Goal: Complete application form

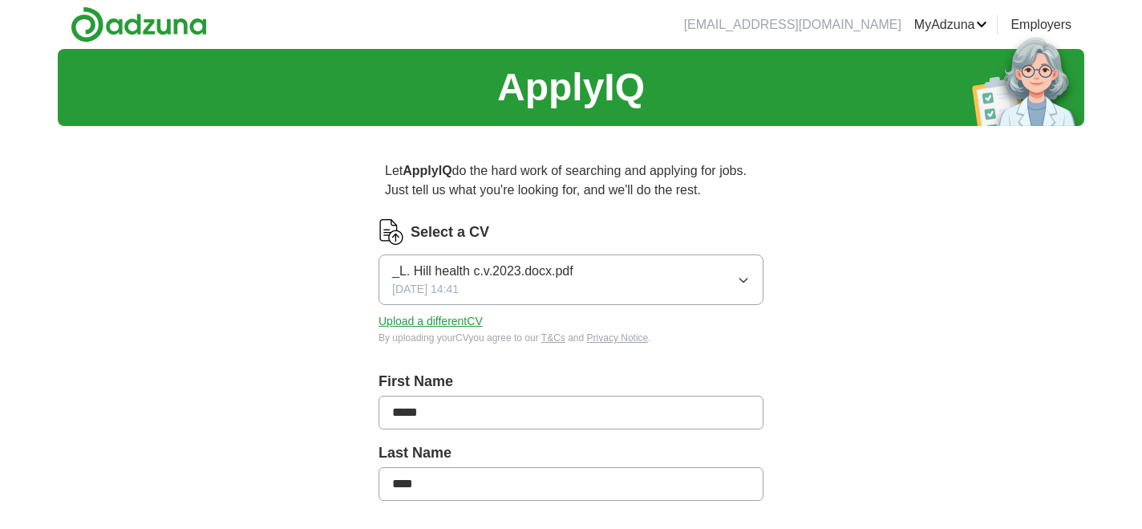
click at [440, 323] on button "Upload a different CV" at bounding box center [431, 321] width 104 height 17
click at [436, 321] on button "Upload a different CV" at bounding box center [431, 321] width 104 height 17
click at [404, 322] on button "Upload a different CV" at bounding box center [431, 321] width 104 height 17
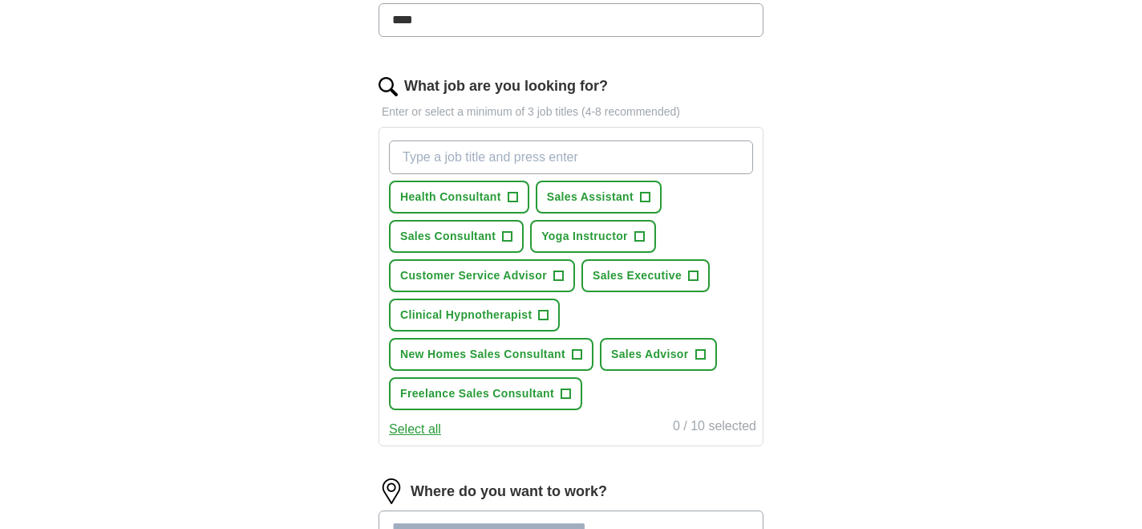
scroll to position [473, 0]
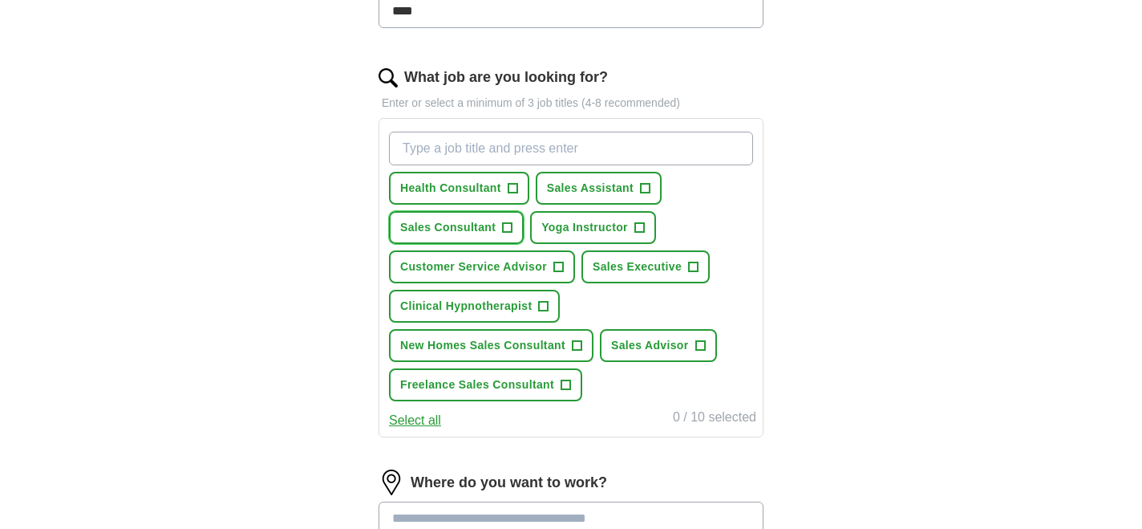
click at [508, 227] on span "+" at bounding box center [508, 227] width 10 height 13
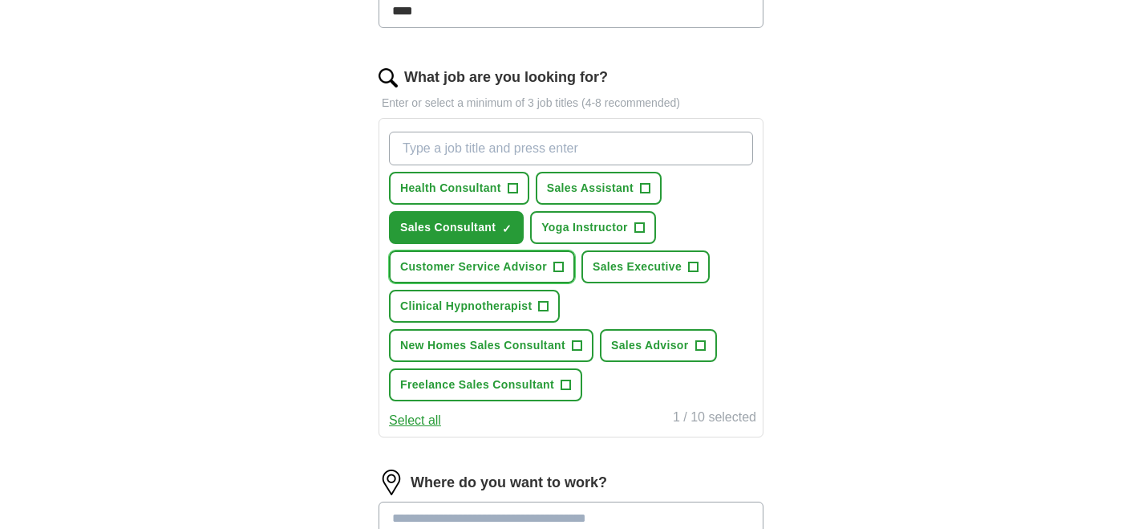
click at [558, 270] on span "+" at bounding box center [559, 267] width 10 height 13
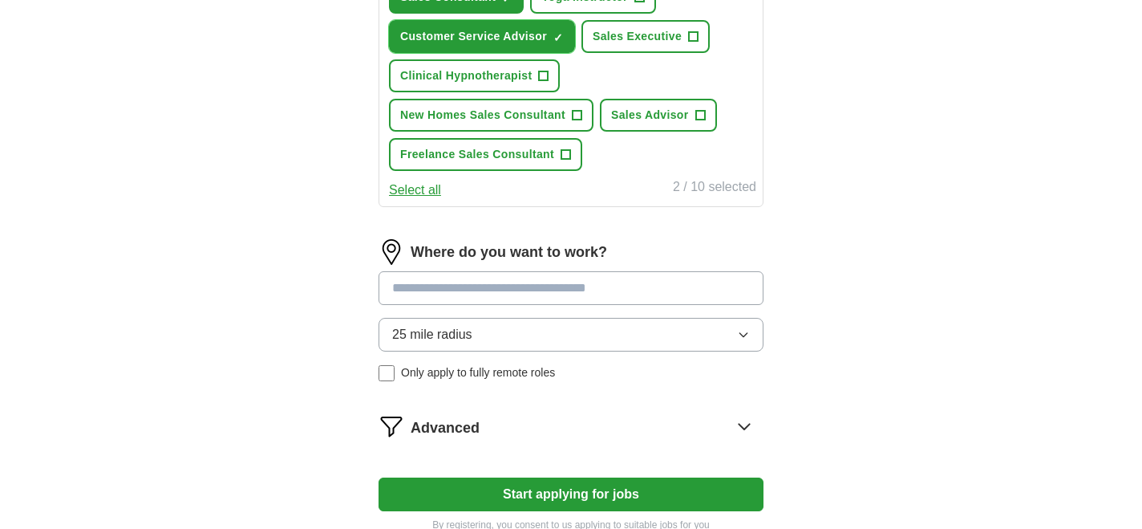
scroll to position [706, 0]
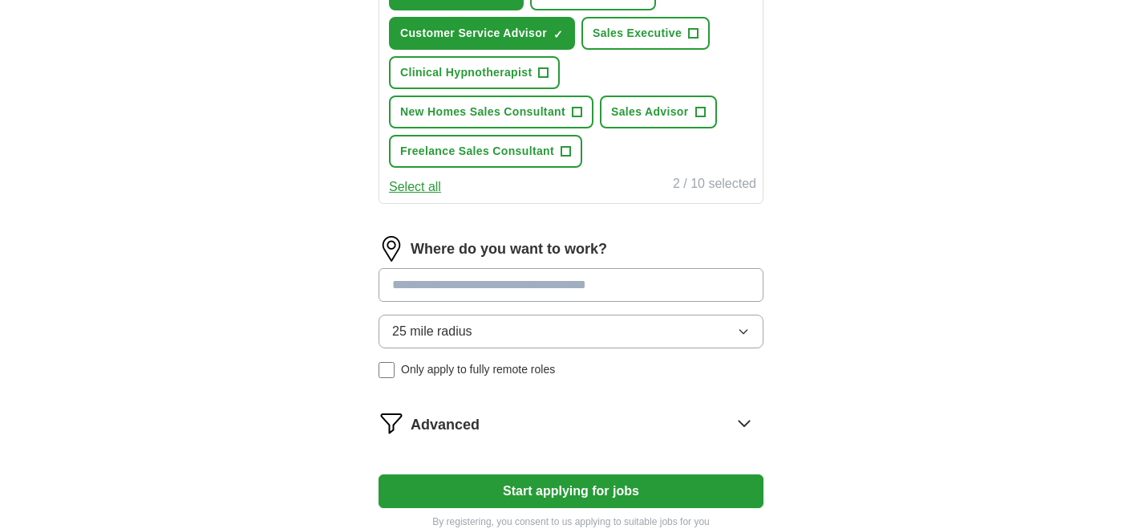
click at [428, 286] on input at bounding box center [571, 285] width 385 height 34
type input "*******"
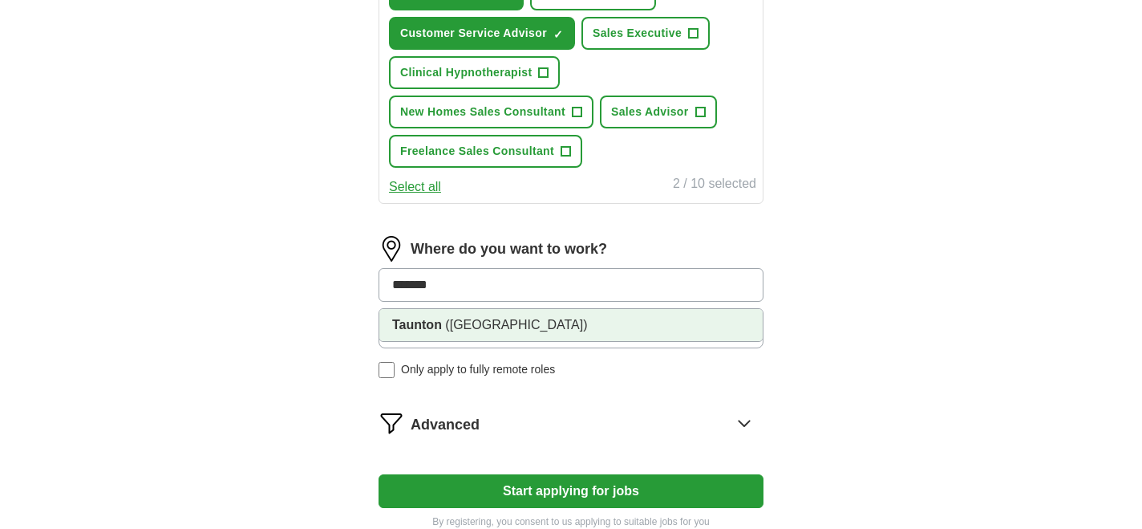
click at [426, 324] on strong "Taunton" at bounding box center [417, 325] width 50 height 14
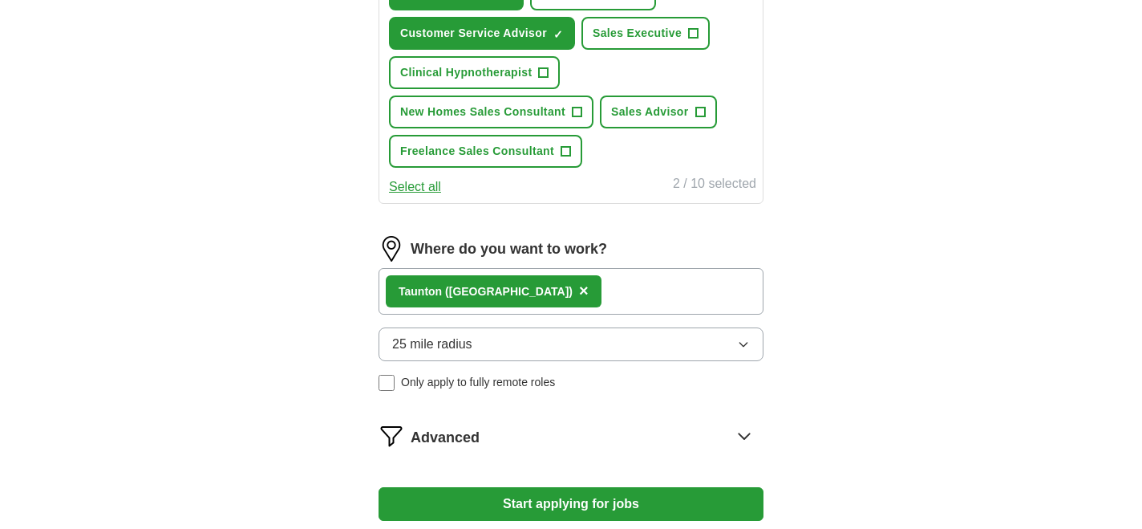
click at [748, 344] on icon "button" at bounding box center [743, 344] width 13 height 13
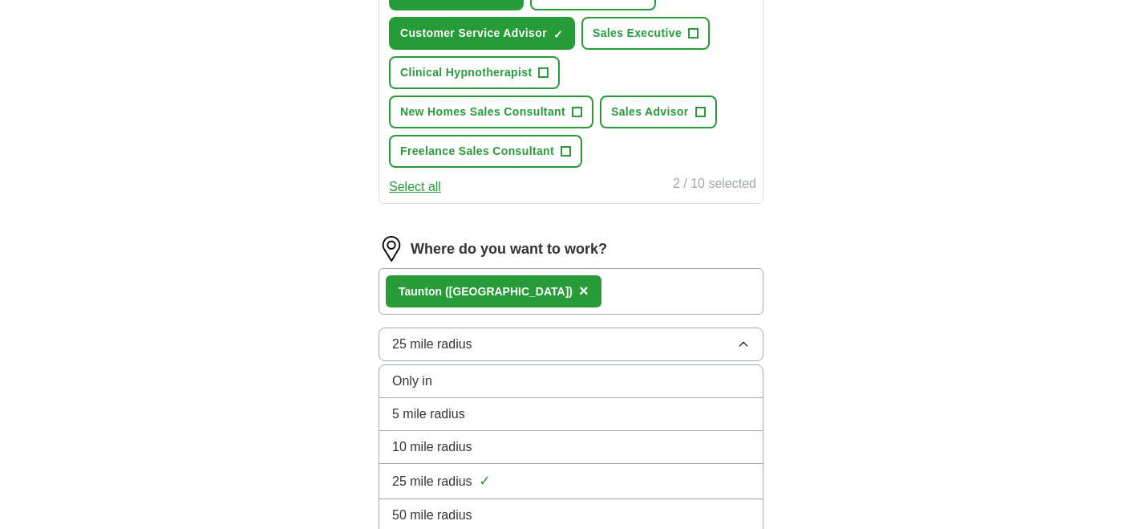
click at [538, 382] on div "Only in" at bounding box center [571, 380] width 358 height 19
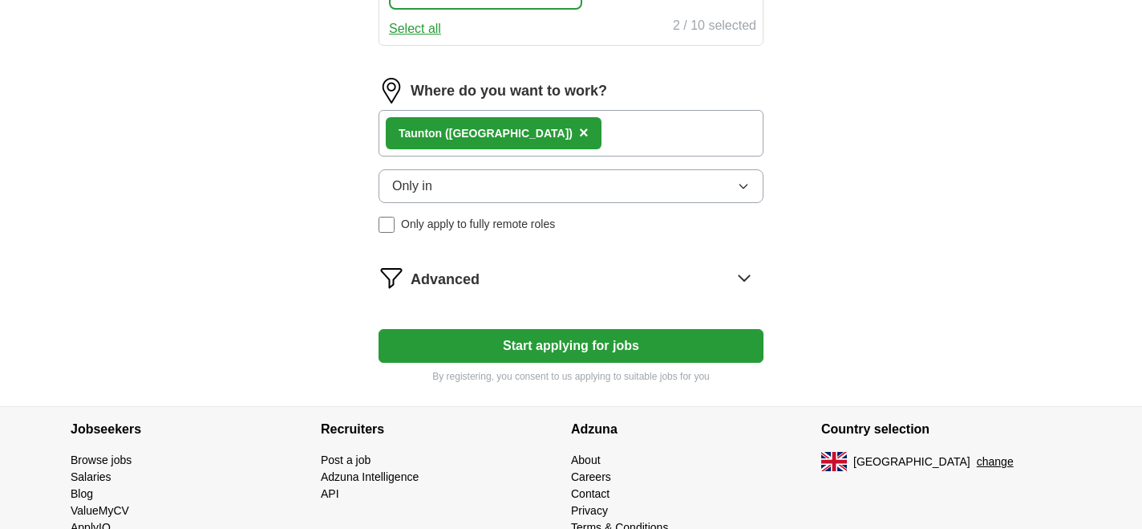
scroll to position [870, 0]
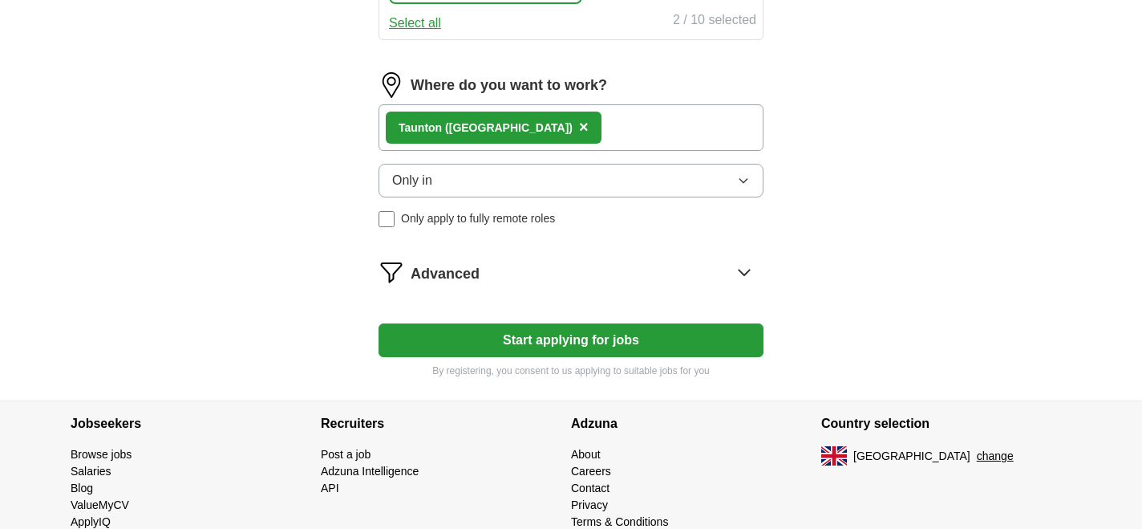
click at [501, 336] on button "Start applying for jobs" at bounding box center [571, 340] width 385 height 34
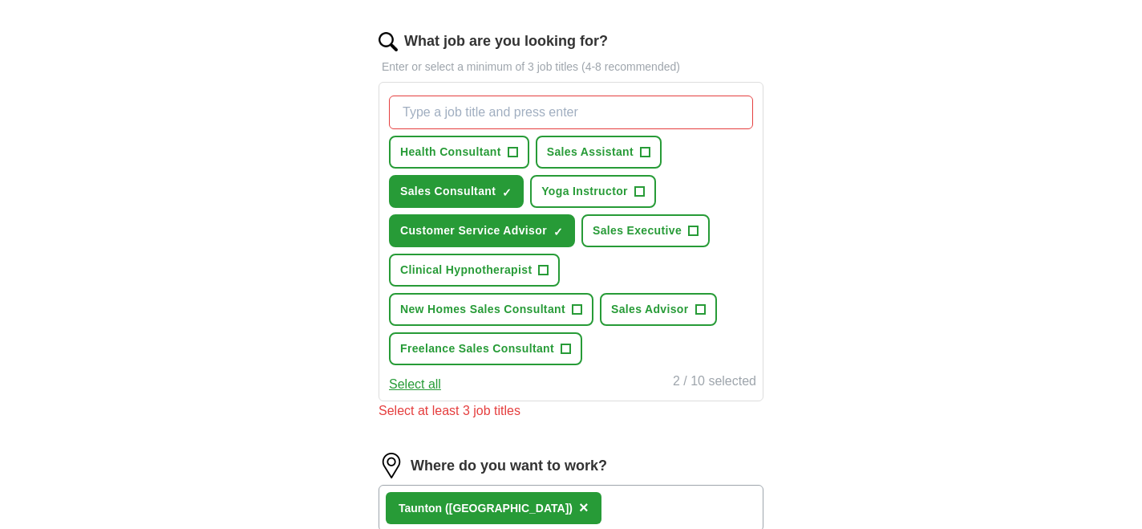
scroll to position [509, 0]
click at [700, 306] on span "+" at bounding box center [701, 308] width 10 height 13
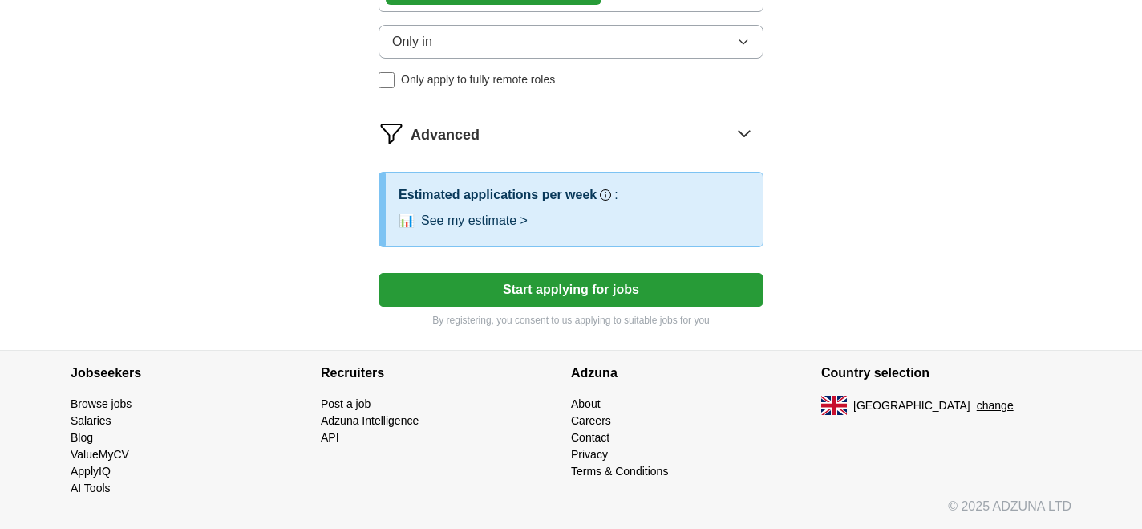
scroll to position [1008, 0]
click at [536, 290] on button "Start applying for jobs" at bounding box center [571, 290] width 385 height 34
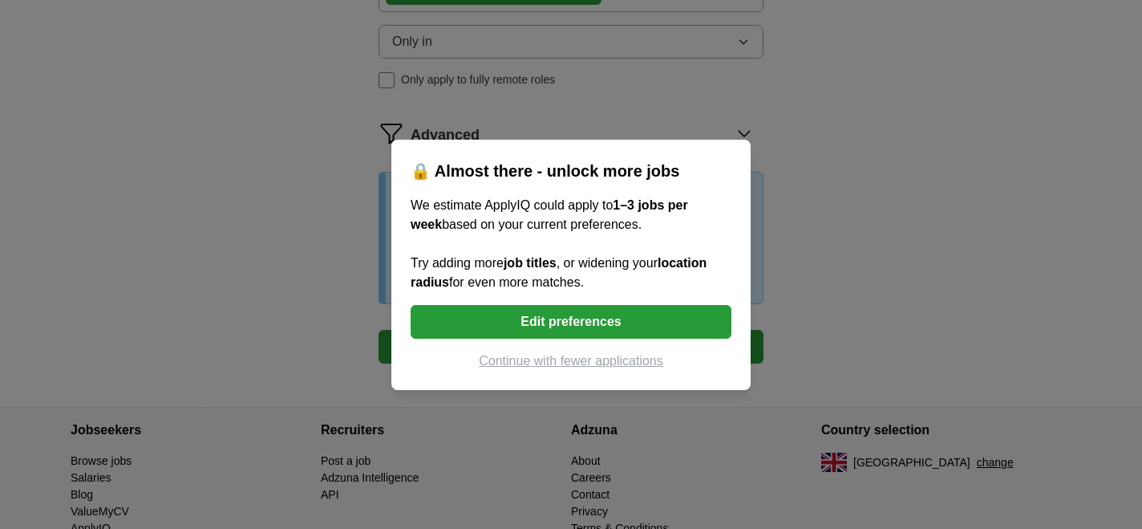
click at [505, 363] on button "Continue with fewer applications" at bounding box center [571, 360] width 321 height 19
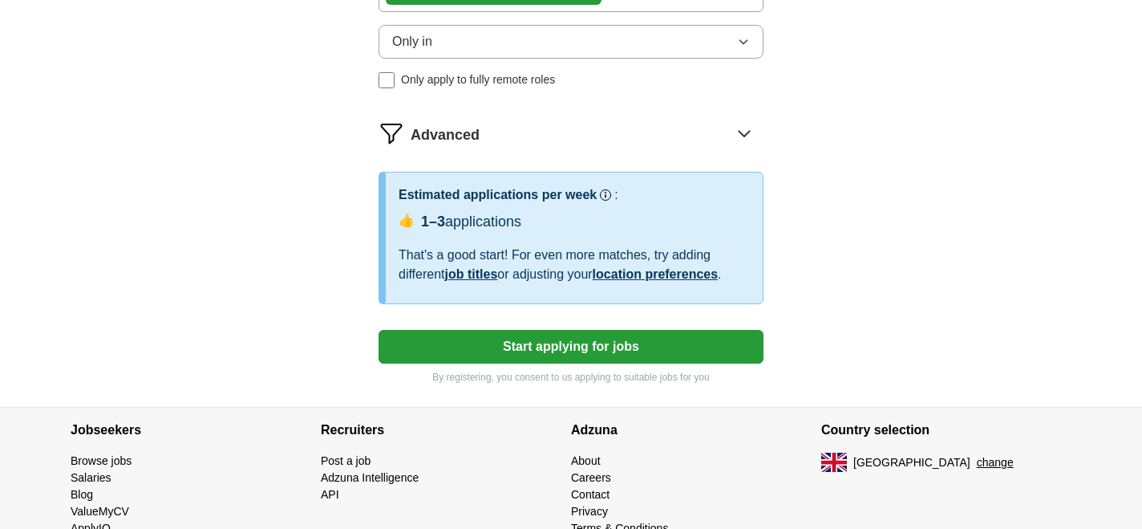
select select "**"
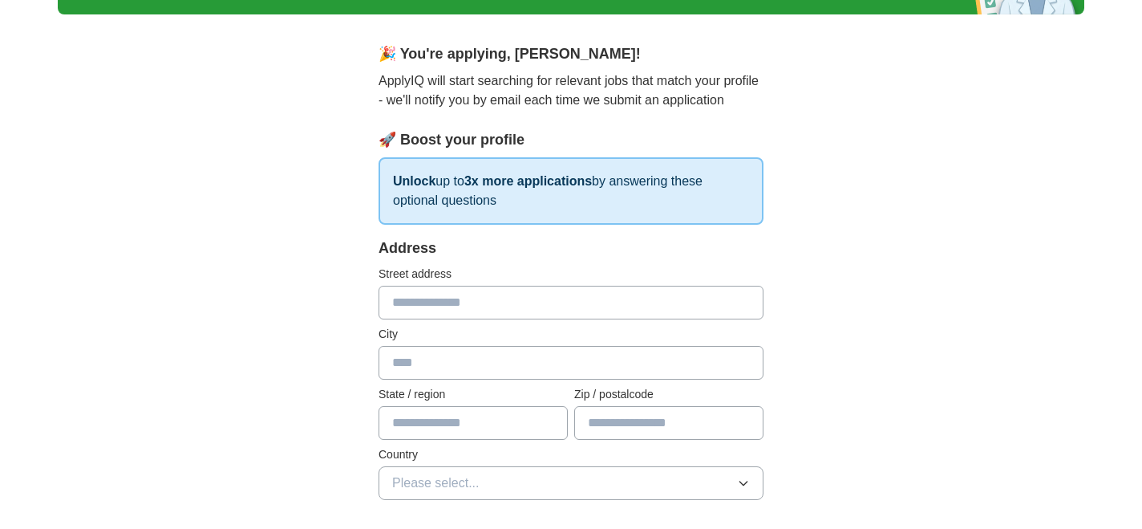
scroll to position [104, 0]
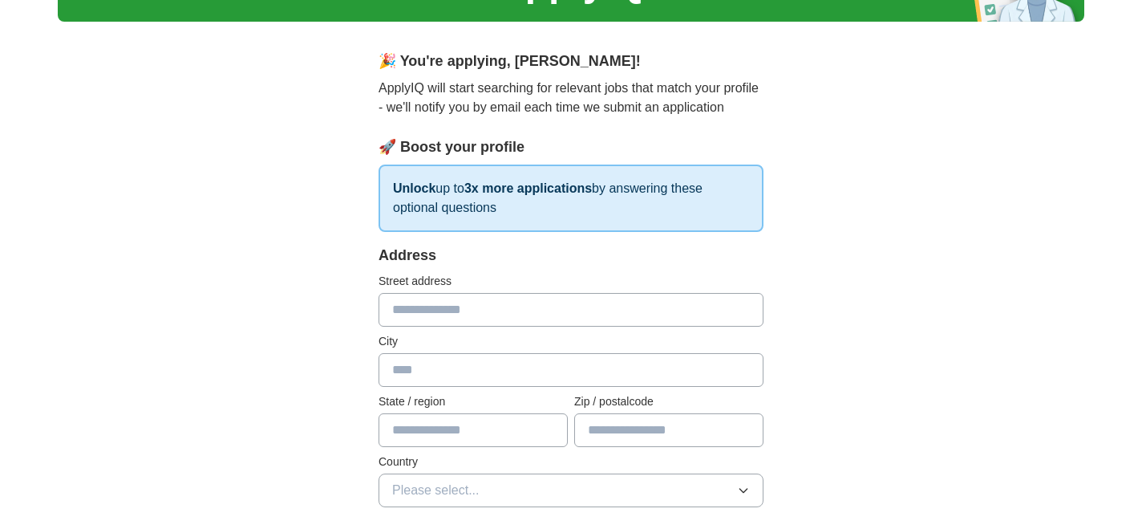
click at [414, 315] on input "text" at bounding box center [571, 310] width 385 height 34
click at [451, 308] on input "**********" at bounding box center [571, 310] width 385 height 34
type input "**********"
click at [396, 370] on input "text" at bounding box center [571, 370] width 385 height 34
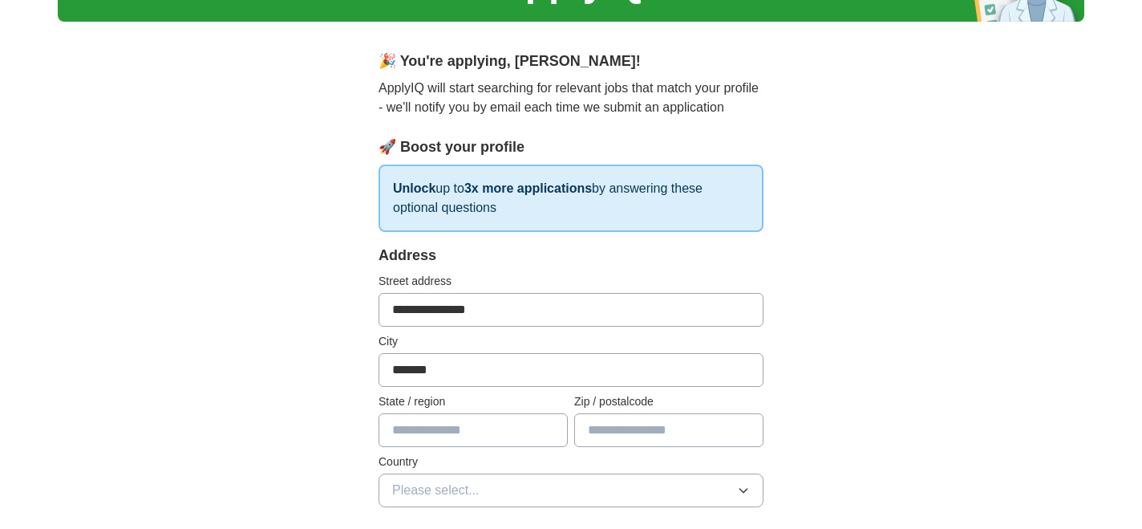
type input "*******"
click at [400, 428] on input "text" at bounding box center [473, 430] width 189 height 34
type input "********"
click at [607, 430] on input "text" at bounding box center [668, 430] width 189 height 34
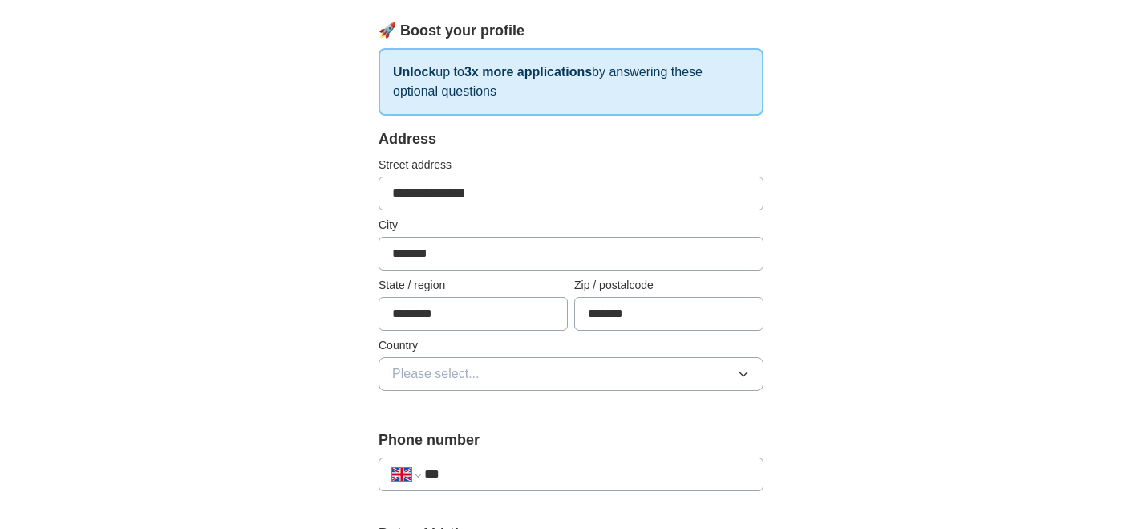
scroll to position [223, 0]
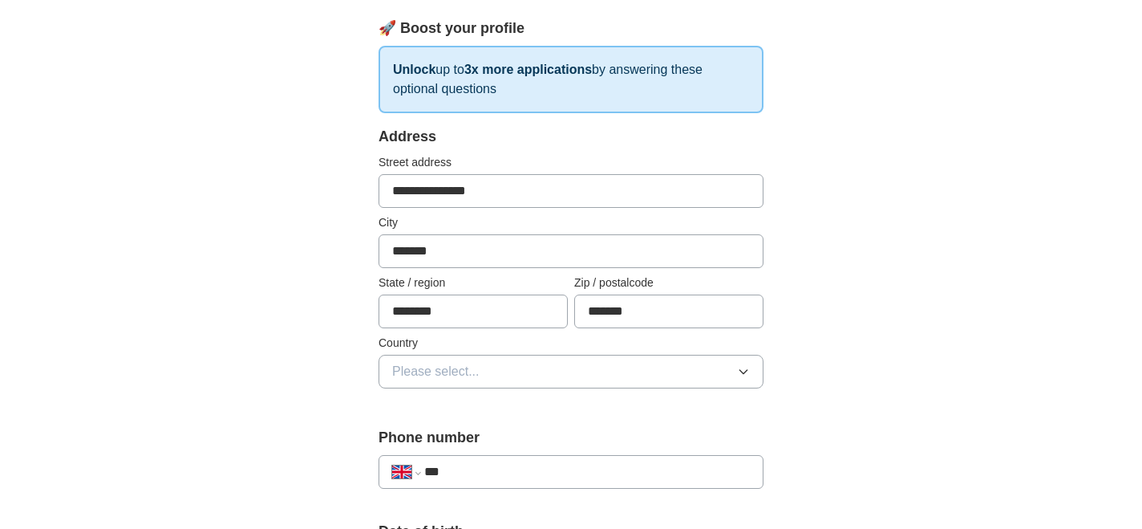
type input "*******"
click at [465, 367] on span "Please select..." at bounding box center [435, 371] width 87 height 19
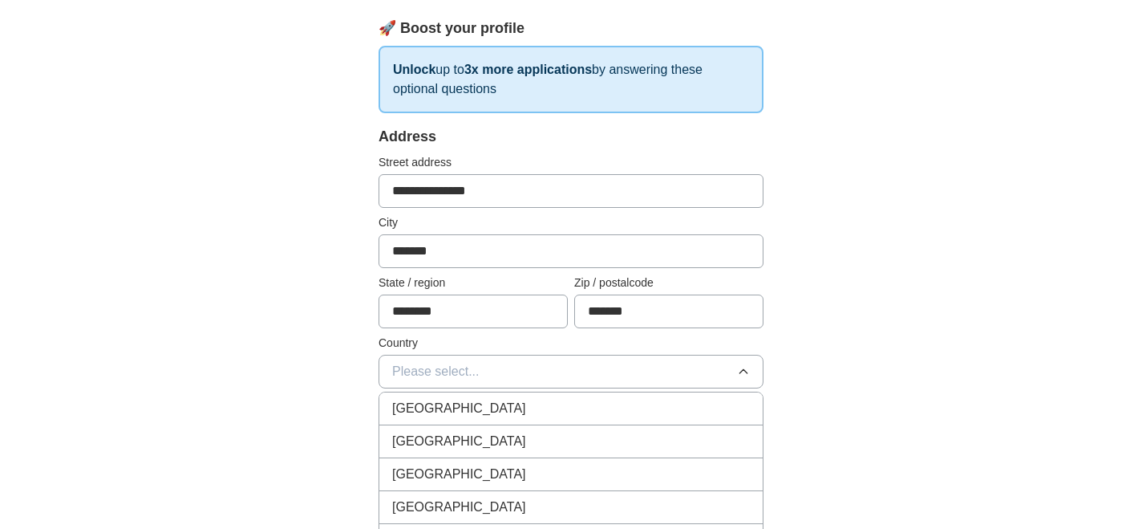
click at [461, 412] on span "[GEOGRAPHIC_DATA]" at bounding box center [459, 408] width 134 height 19
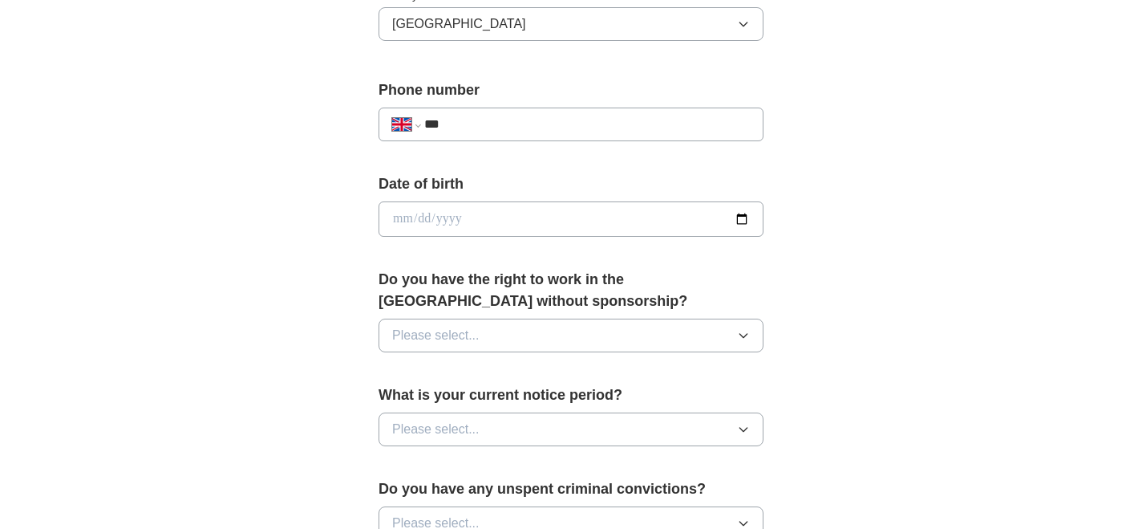
scroll to position [652, 0]
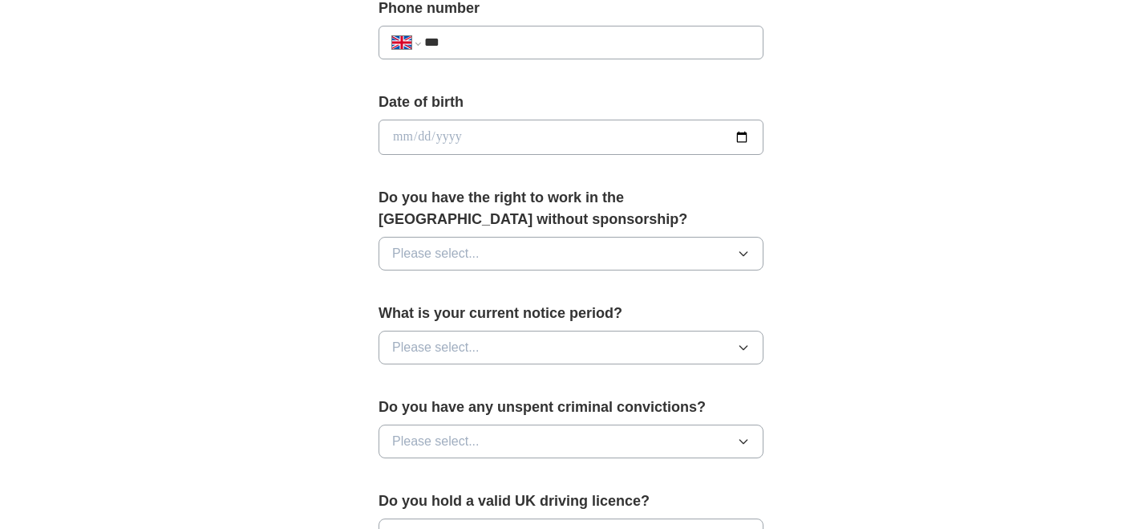
click at [476, 45] on input "***" at bounding box center [587, 42] width 326 height 19
type input "**********"
click at [459, 145] on input "date" at bounding box center [571, 137] width 385 height 35
click at [397, 138] on input "date" at bounding box center [571, 137] width 385 height 35
type input "**********"
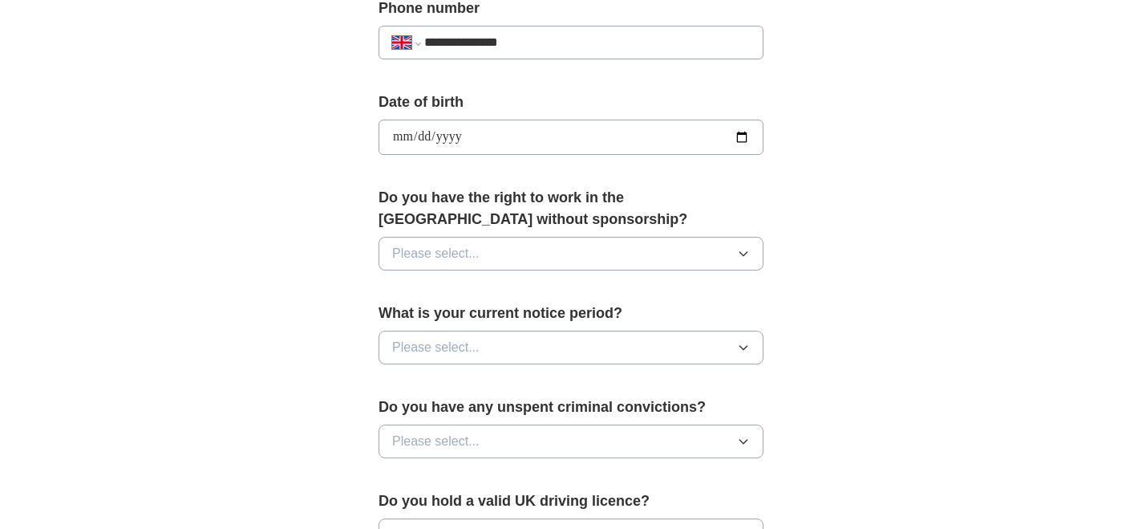
click at [435, 254] on span "Please select..." at bounding box center [435, 253] width 87 height 19
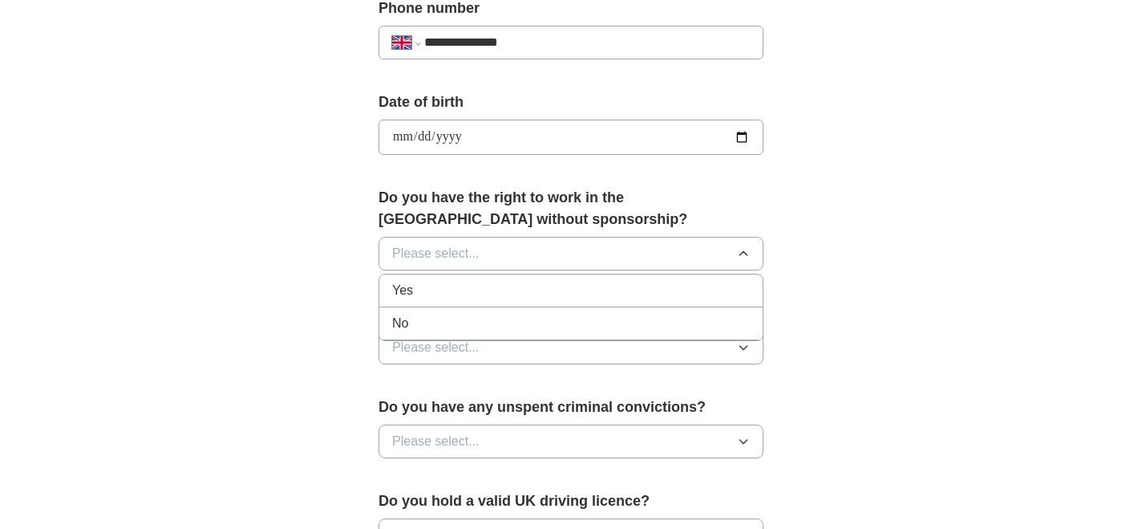
click at [429, 294] on div "Yes" at bounding box center [571, 290] width 358 height 19
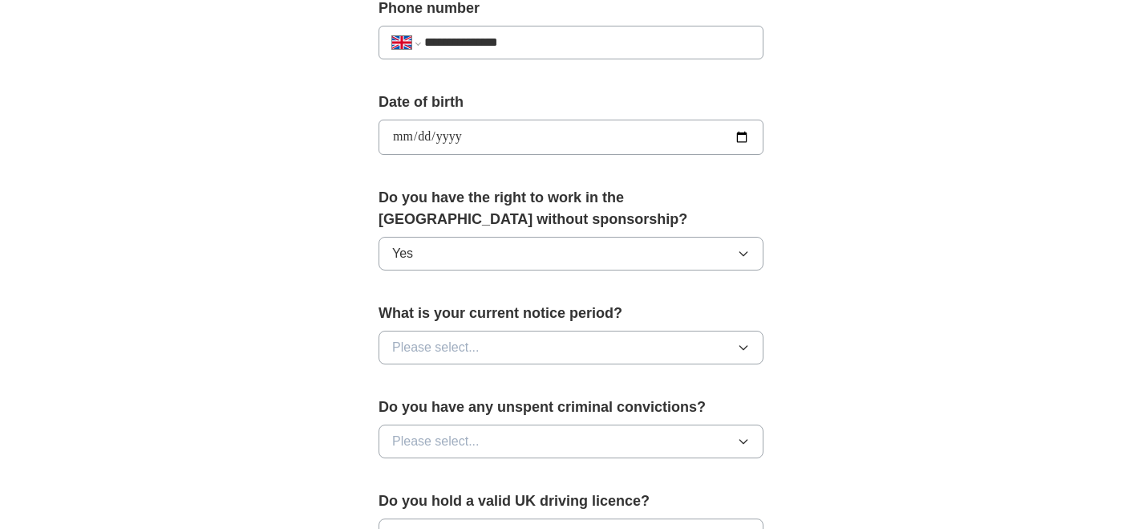
click at [464, 352] on span "Please select..." at bounding box center [435, 347] width 87 height 19
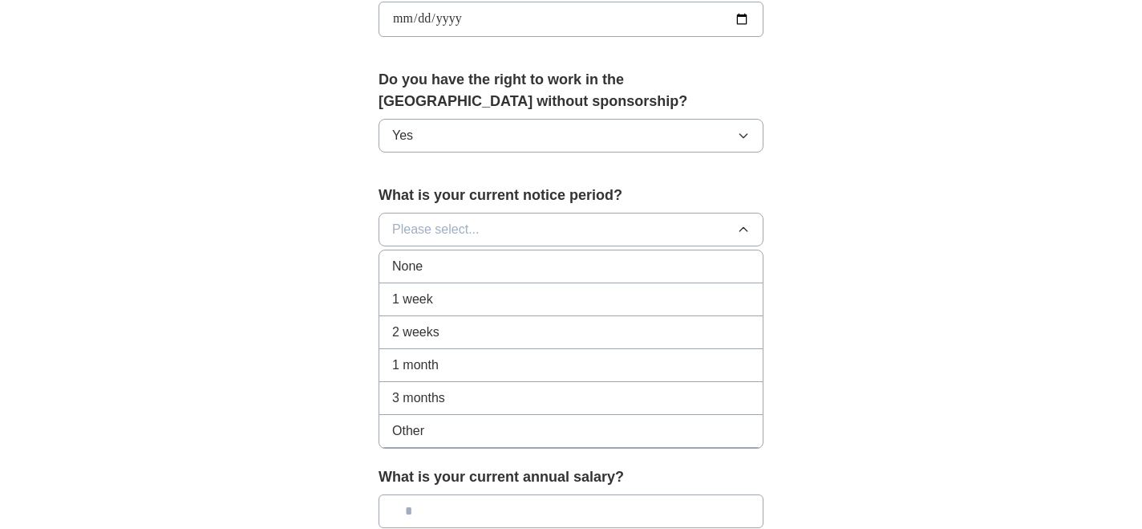
scroll to position [773, 0]
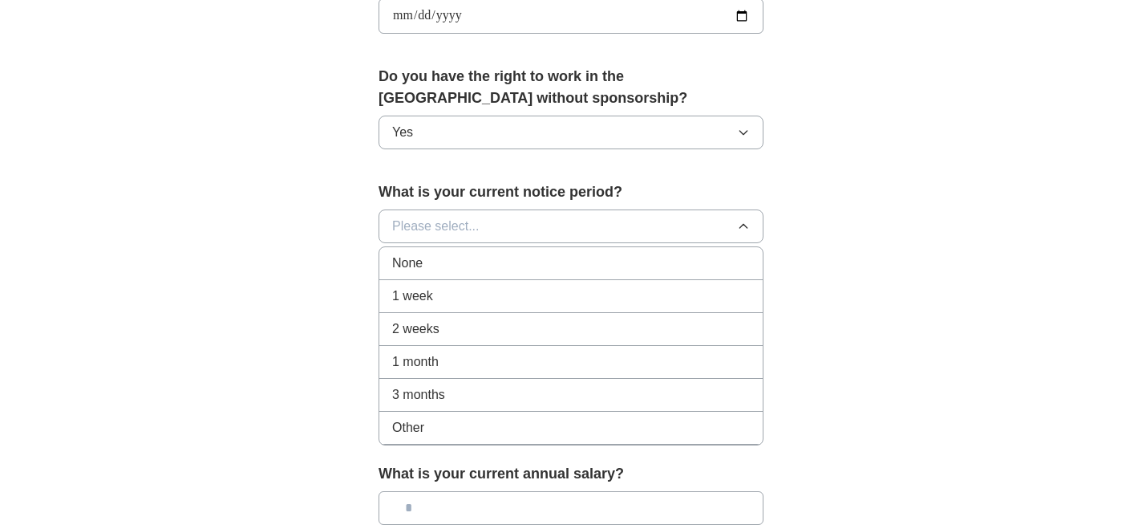
click at [416, 295] on span "1 week" at bounding box center [412, 295] width 41 height 19
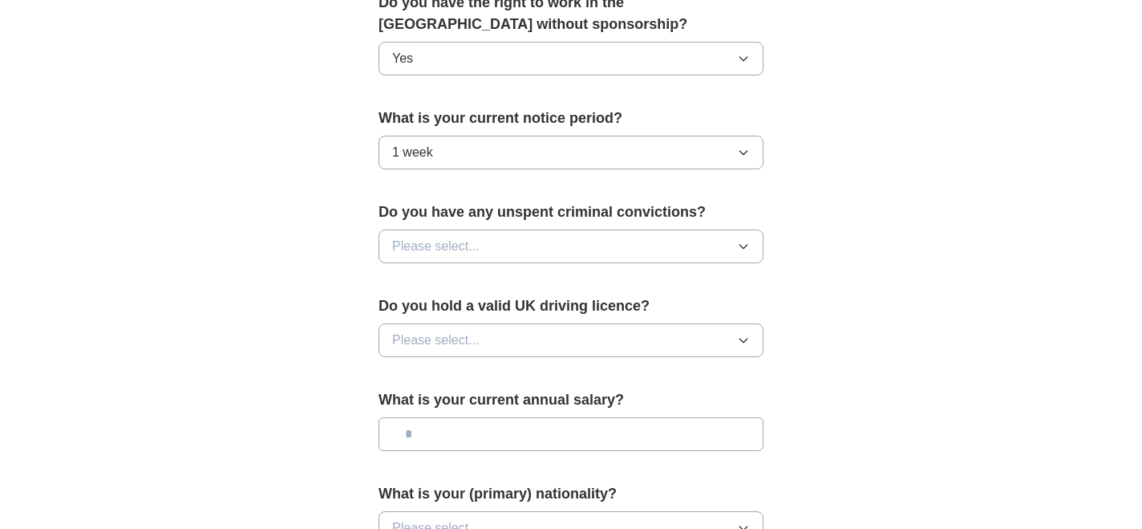
scroll to position [862, 0]
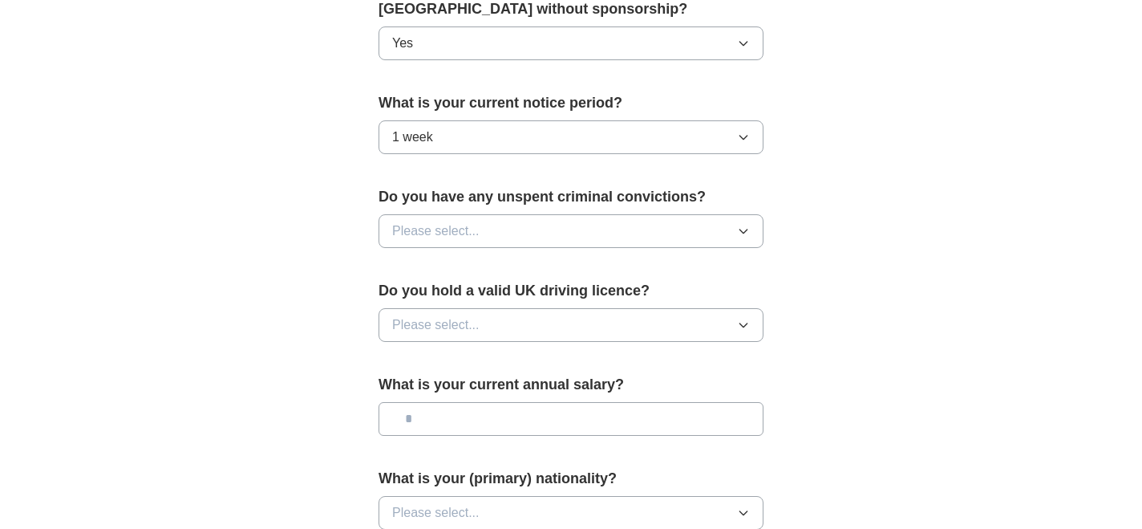
click at [460, 229] on span "Please select..." at bounding box center [435, 230] width 87 height 19
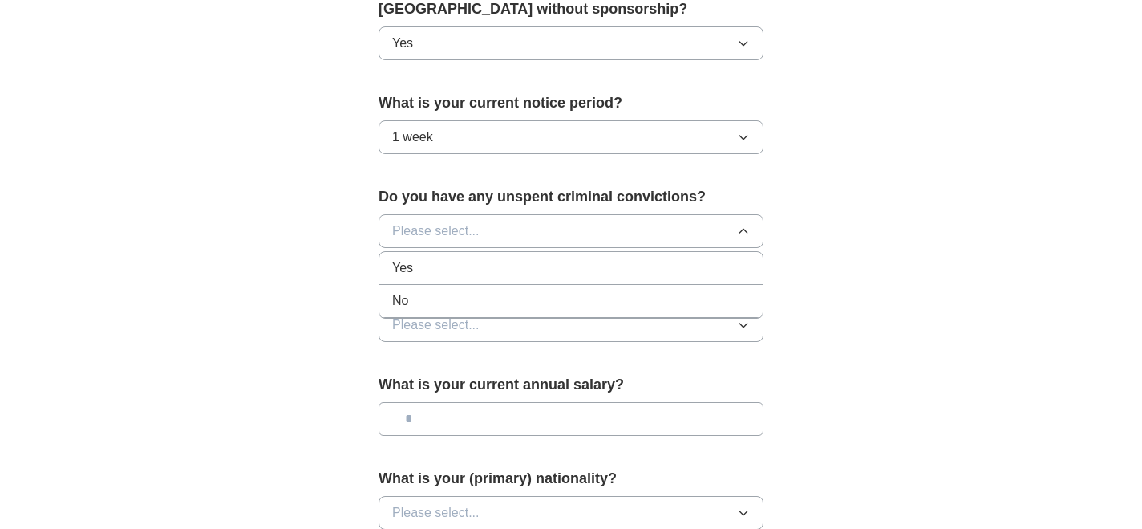
click at [445, 307] on div "No" at bounding box center [571, 300] width 358 height 19
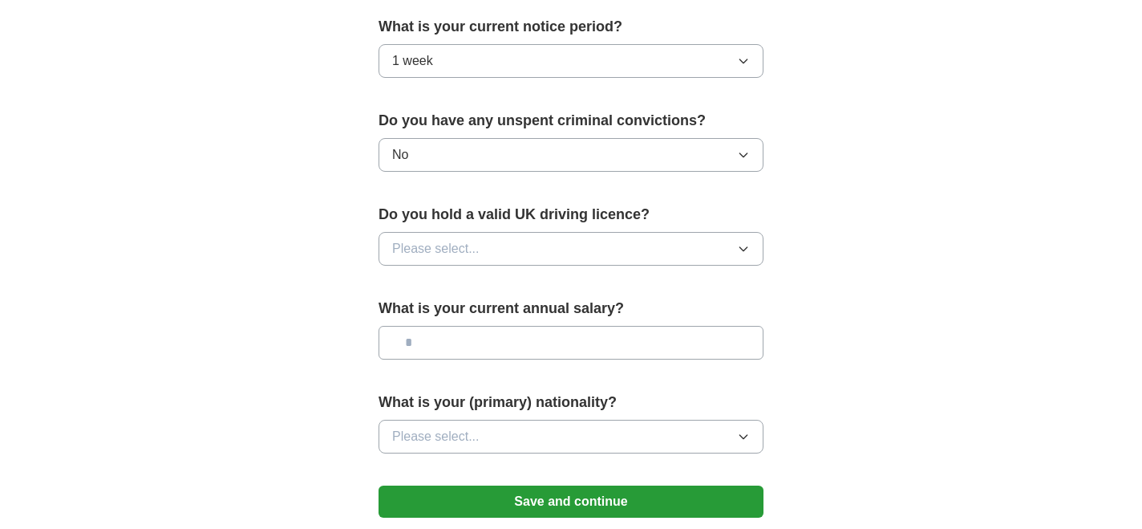
scroll to position [945, 0]
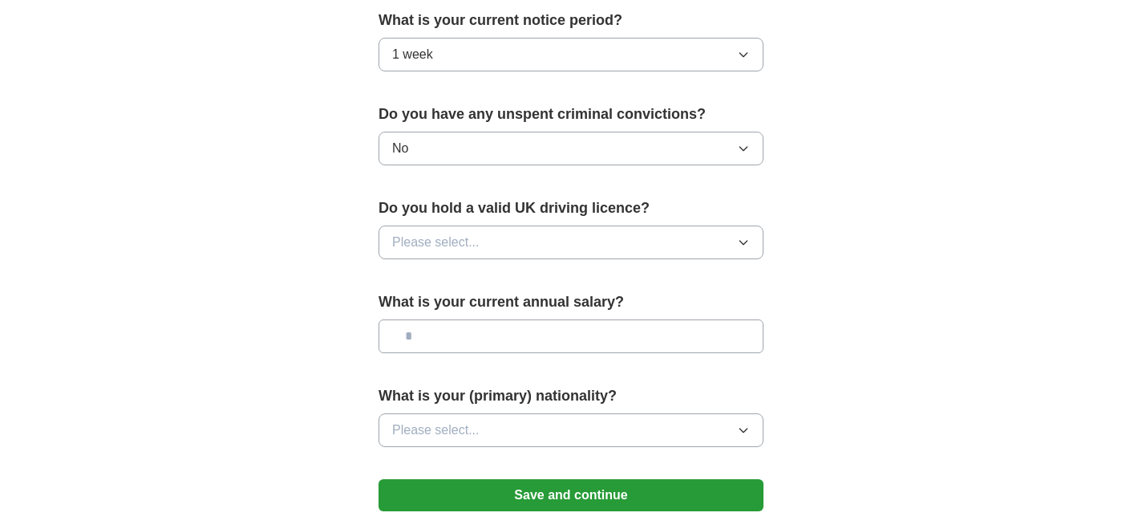
click at [438, 244] on span "Please select..." at bounding box center [435, 242] width 87 height 19
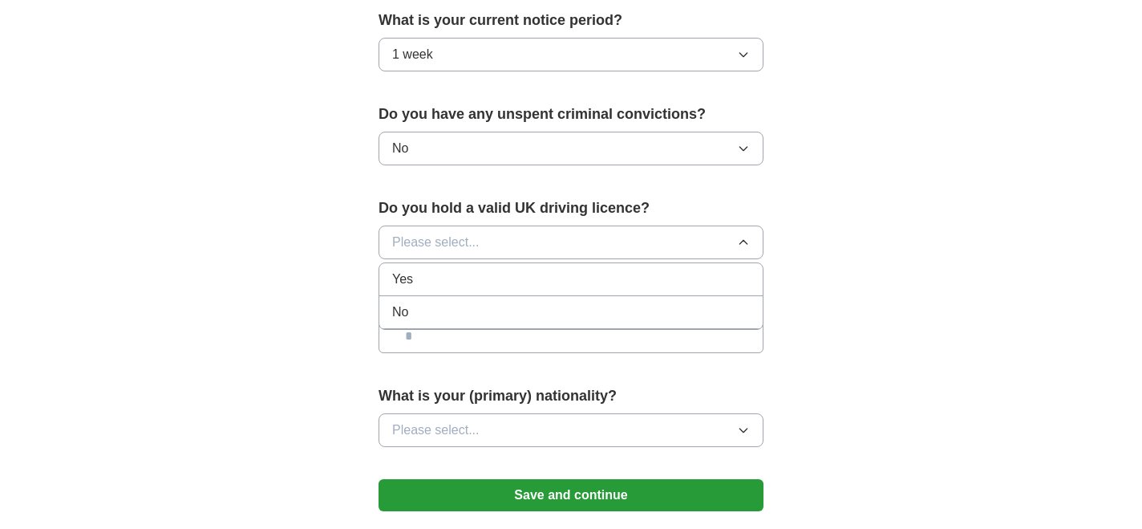
click at [416, 286] on div "Yes" at bounding box center [571, 279] width 358 height 19
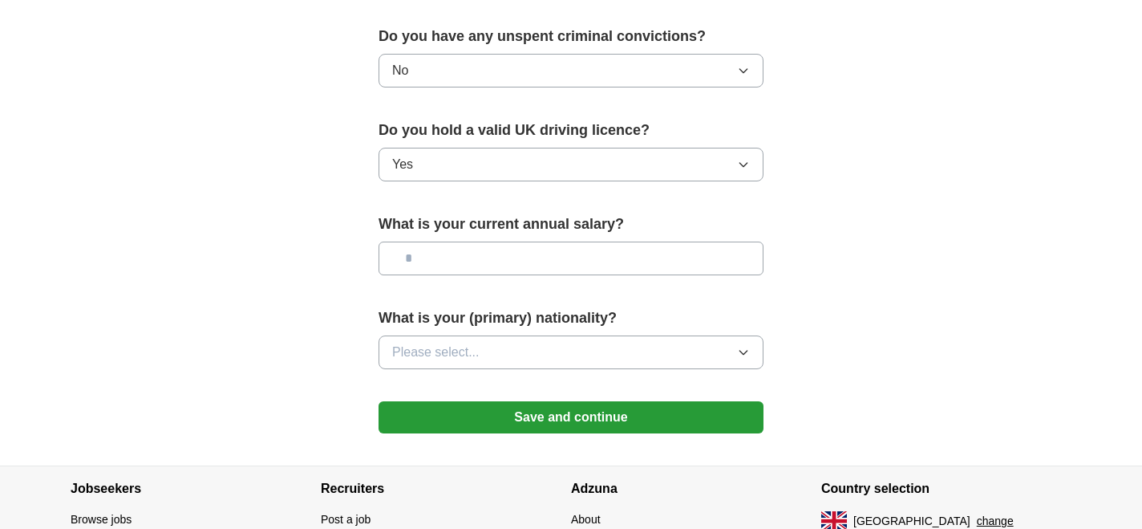
scroll to position [1030, 0]
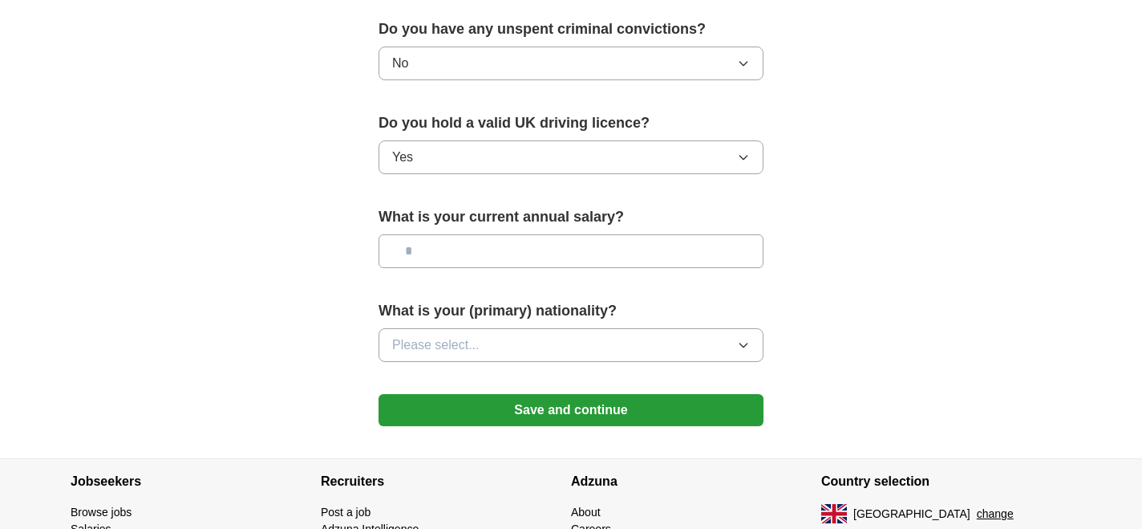
click at [462, 244] on input "text" at bounding box center [571, 251] width 385 height 34
type input "*******"
click at [465, 339] on span "Please select..." at bounding box center [435, 344] width 87 height 19
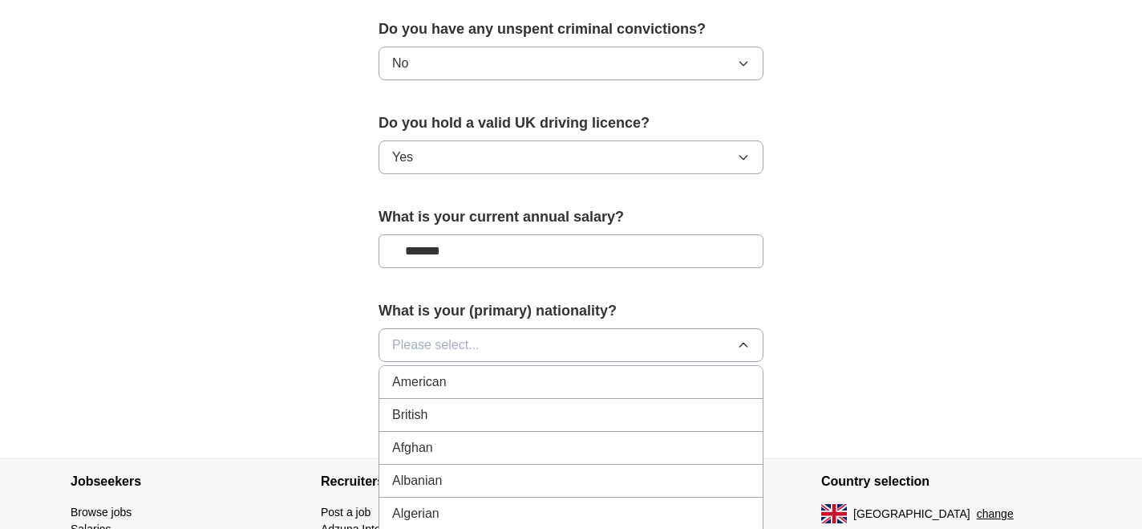
click at [442, 416] on div "British" at bounding box center [571, 414] width 358 height 19
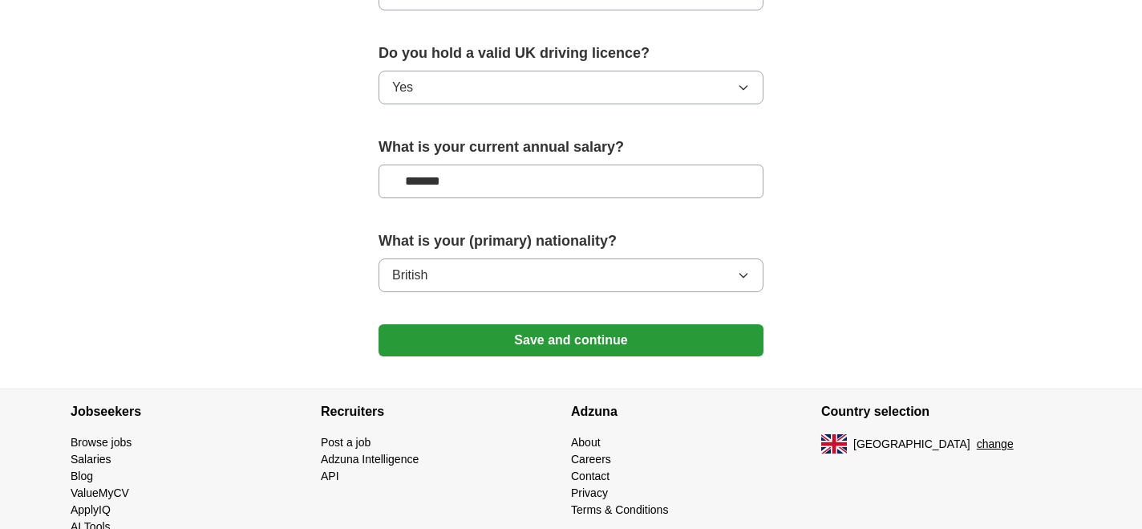
scroll to position [1102, 0]
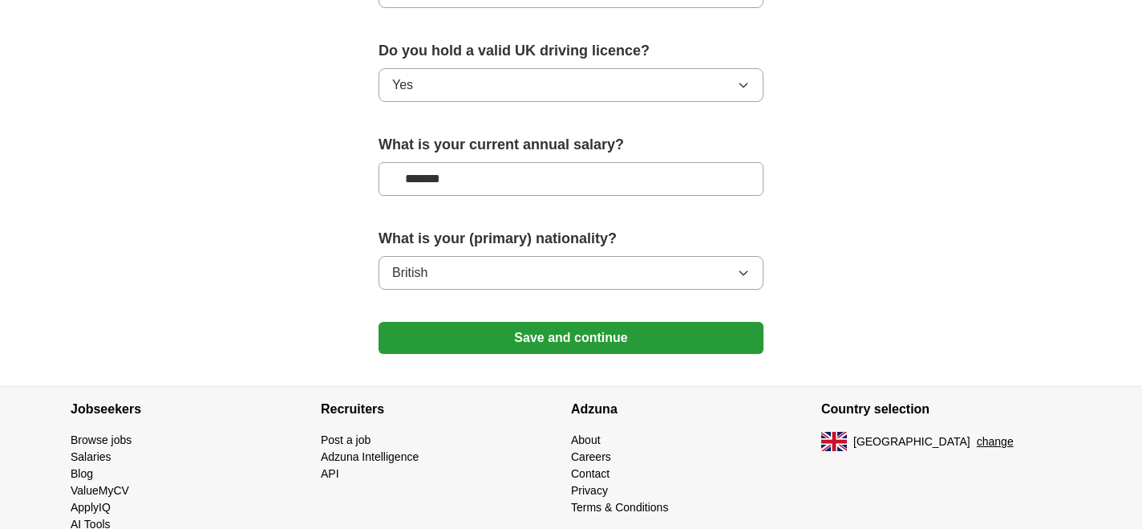
click at [413, 338] on button "Save and continue" at bounding box center [571, 338] width 385 height 32
